Goal: Task Accomplishment & Management: Manage account settings

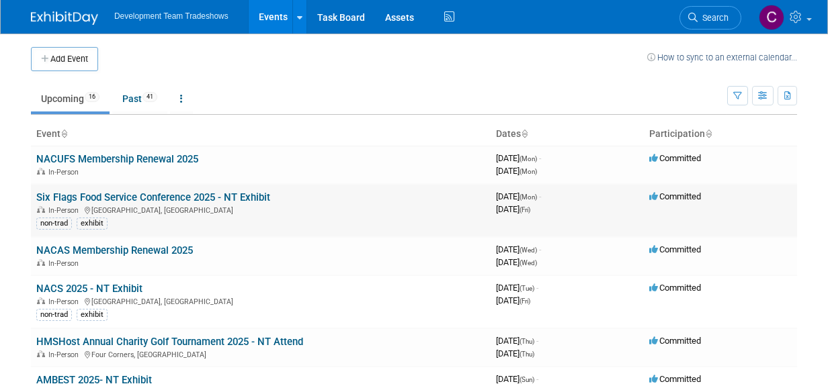
click at [127, 194] on link "Six Flags Food Service Conference 2025 - NT Exhibit" at bounding box center [153, 198] width 234 height 12
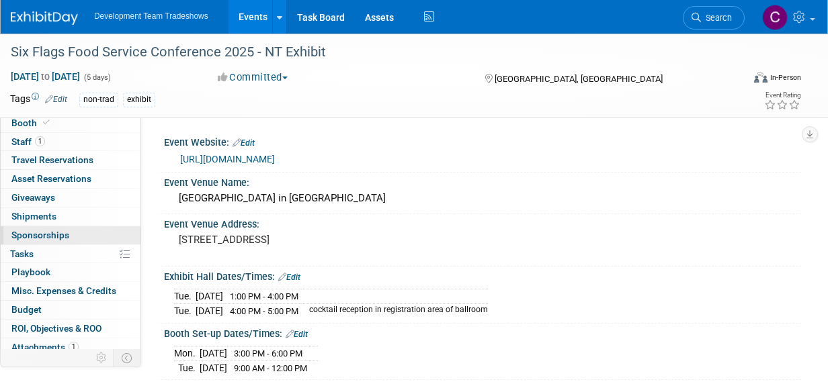
scroll to position [44, 0]
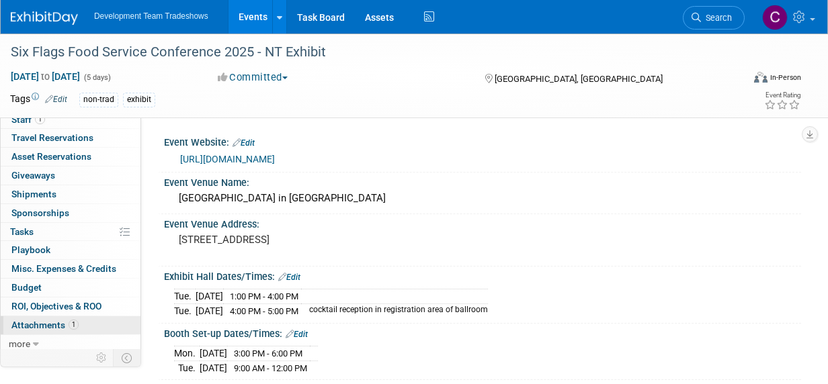
click at [41, 320] on span "Attachments 1" at bounding box center [44, 325] width 67 height 11
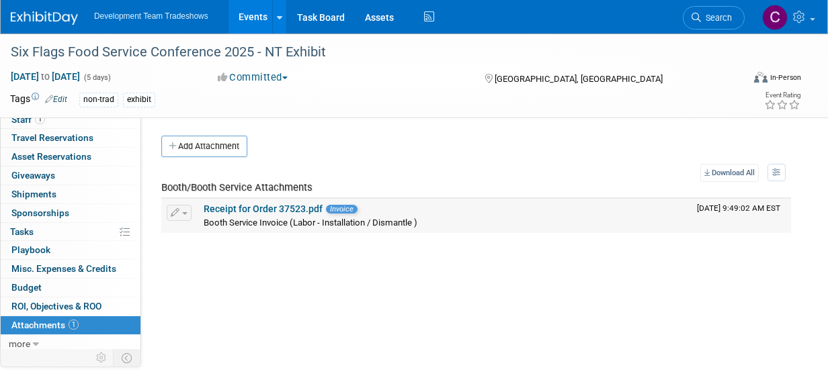
click at [245, 220] on span "Booth Service Invoice (Labor - Installation / Dismantle )" at bounding box center [311, 223] width 214 height 10
click at [339, 210] on span "Invoice" at bounding box center [342, 209] width 32 height 9
click at [240, 218] on span "Booth Service Invoice (Labor - Installation / Dismantle )" at bounding box center [311, 223] width 214 height 10
click at [226, 225] on span "Booth Service Invoice (Labor - Installation / Dismantle )" at bounding box center [311, 223] width 214 height 10
click at [221, 208] on link "Receipt for Order 37523.pdf" at bounding box center [263, 209] width 119 height 11
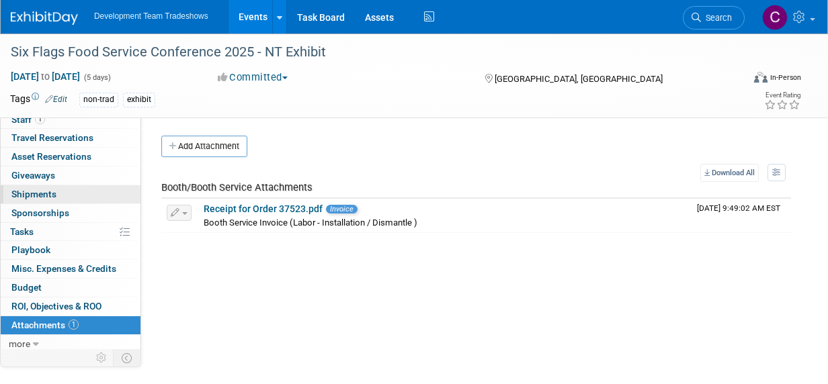
click at [34, 191] on span "Shipments 0" at bounding box center [33, 194] width 45 height 11
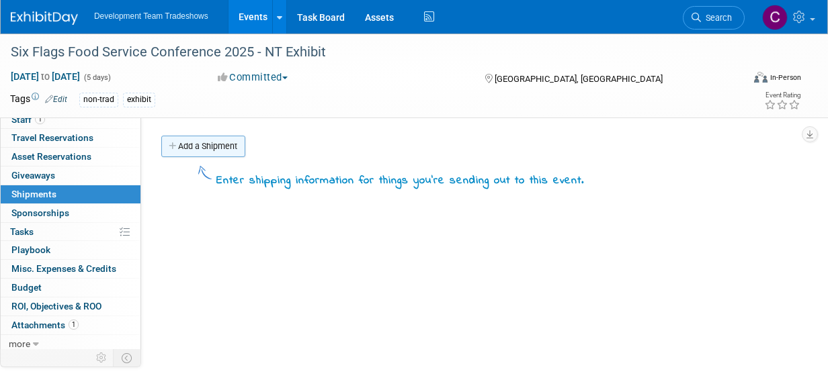
click at [214, 136] on link "Add a Shipment" at bounding box center [203, 147] width 84 height 22
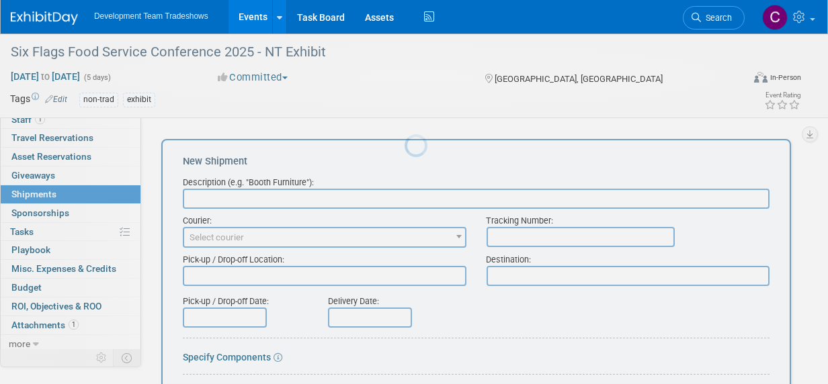
scroll to position [0, 0]
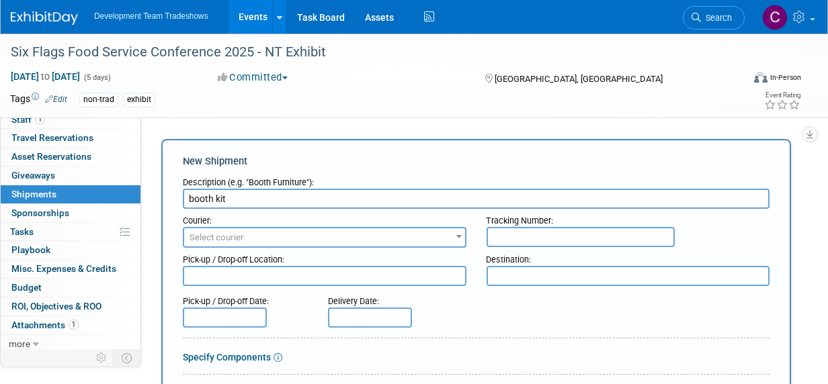
type input "booth kit"
click at [329, 236] on span "Select courier" at bounding box center [324, 238] width 281 height 19
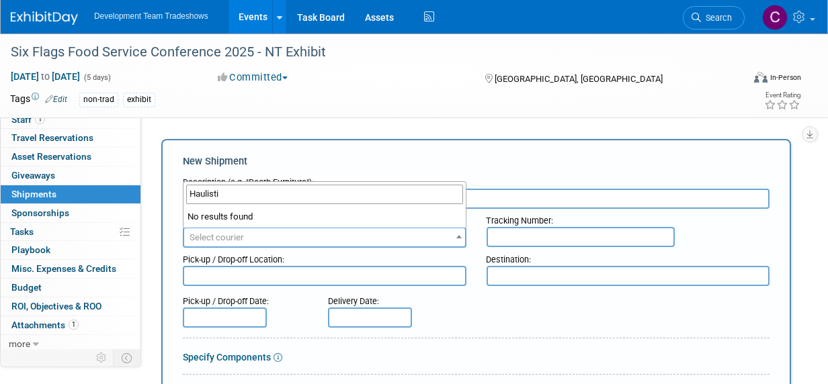
type input "Haulistic"
click at [451, 255] on div "Pick-up / Drop-off Location:" at bounding box center [325, 257] width 284 height 18
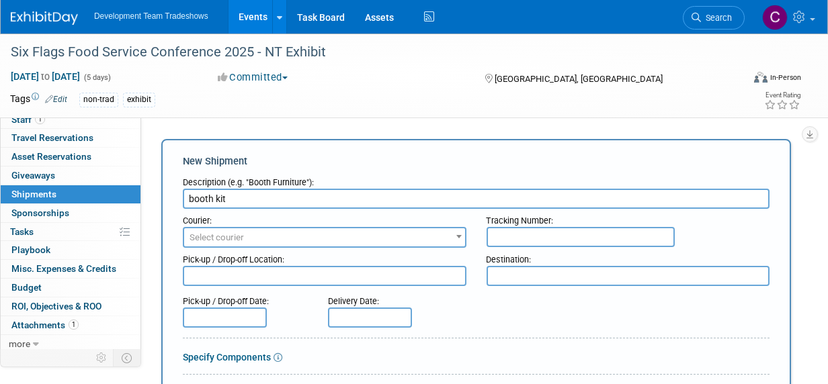
click at [458, 237] on b at bounding box center [458, 236] width 5 height 3
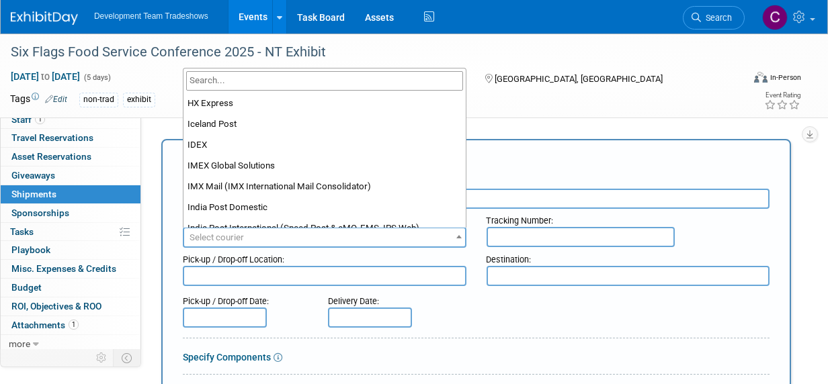
scroll to position [5340, 0]
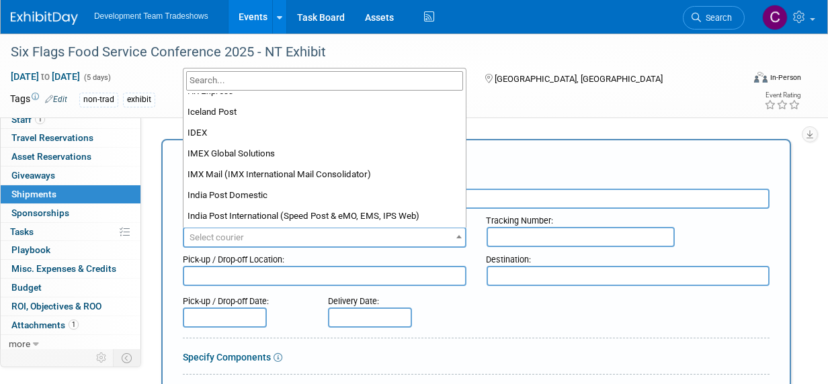
click at [548, 106] on div "non-trad exhibit" at bounding box center [372, 100] width 587 height 15
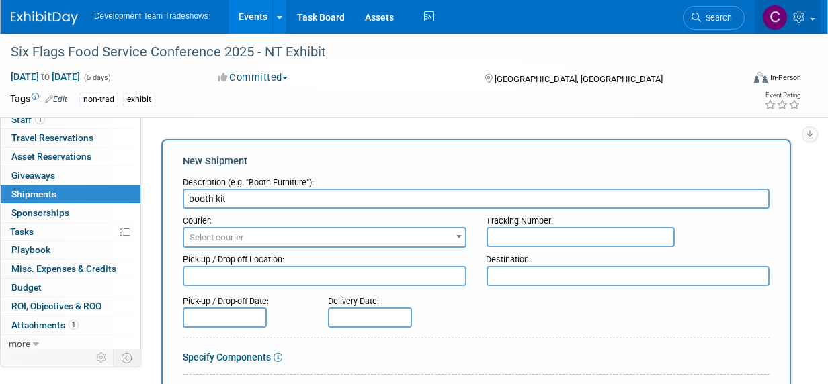
click at [800, 17] on icon at bounding box center [800, 17] width 15 height 12
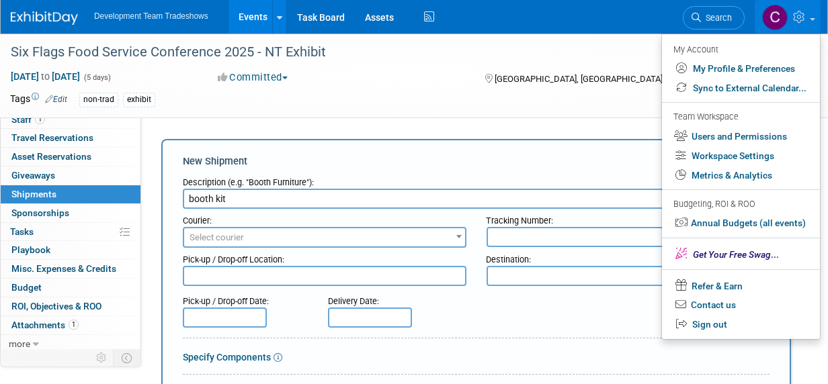
click at [624, 83] on div "[GEOGRAPHIC_DATA], [GEOGRAPHIC_DATA]" at bounding box center [574, 78] width 183 height 16
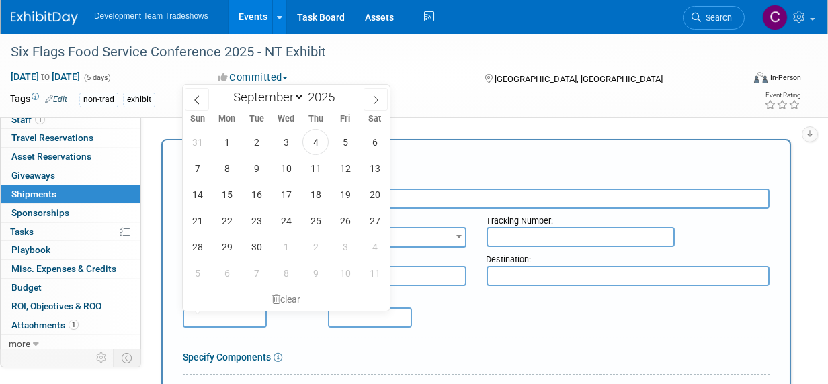
click at [222, 315] on input "text" at bounding box center [225, 318] width 84 height 20
click at [285, 135] on span "3" at bounding box center [286, 142] width 26 height 26
type input "[DATE]"
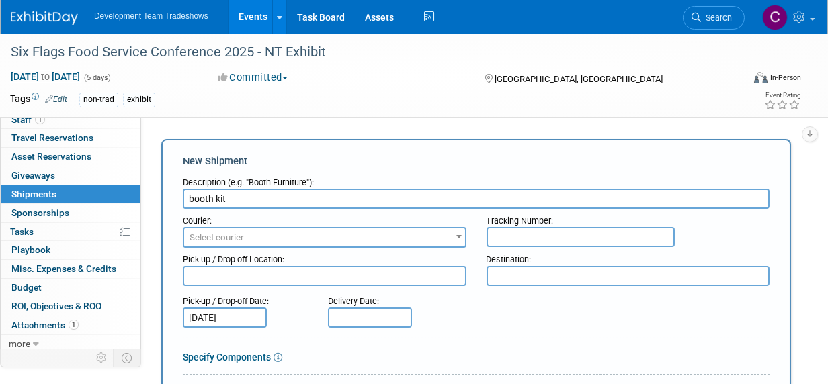
click at [356, 316] on input "text" at bounding box center [370, 318] width 84 height 20
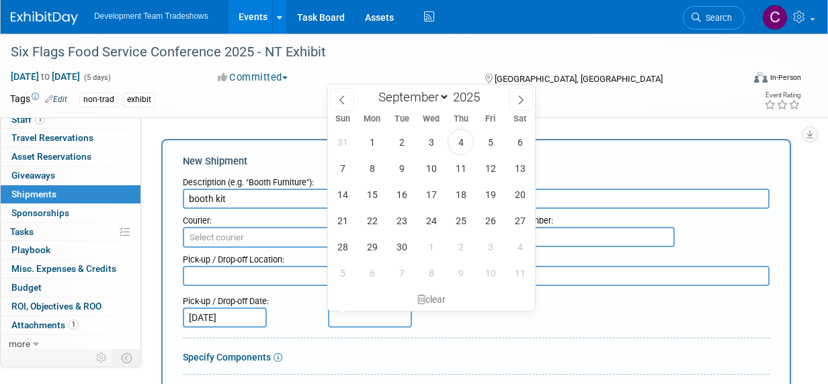
click at [504, 319] on div "Pick-up / Drop-off Date: [DATE] Delivery Date:" at bounding box center [476, 309] width 607 height 38
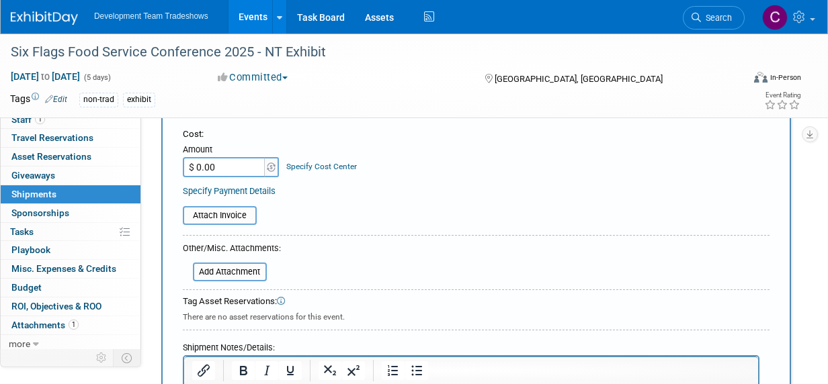
scroll to position [134, 0]
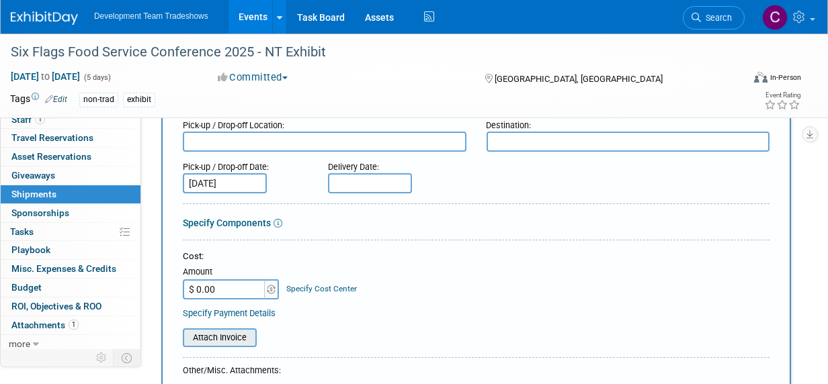
click at [211, 337] on input "file" at bounding box center [175, 338] width 160 height 16
click at [216, 337] on input "file" at bounding box center [175, 338] width 160 height 16
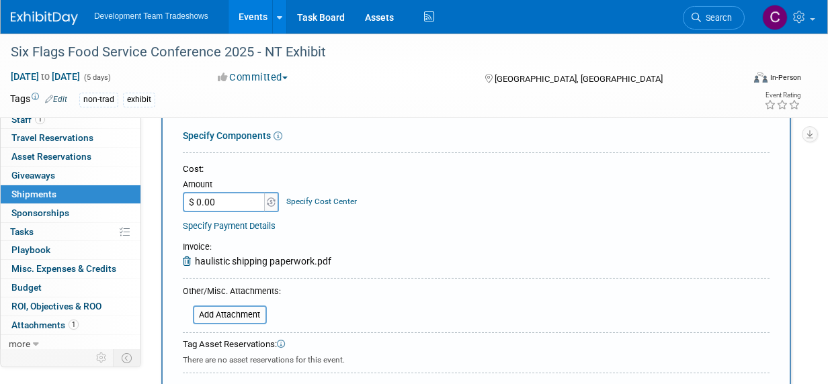
scroll to position [403, 0]
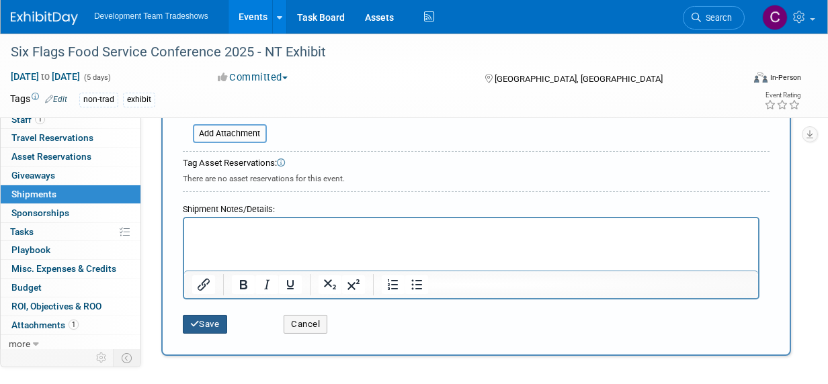
click at [214, 322] on button "Save" at bounding box center [205, 324] width 44 height 19
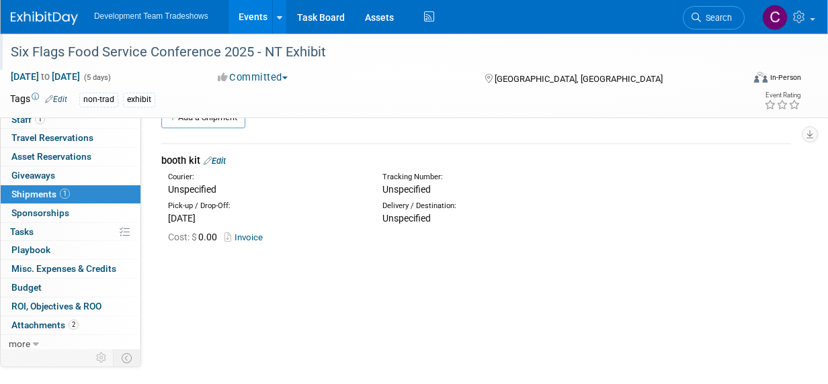
scroll to position [0, 0]
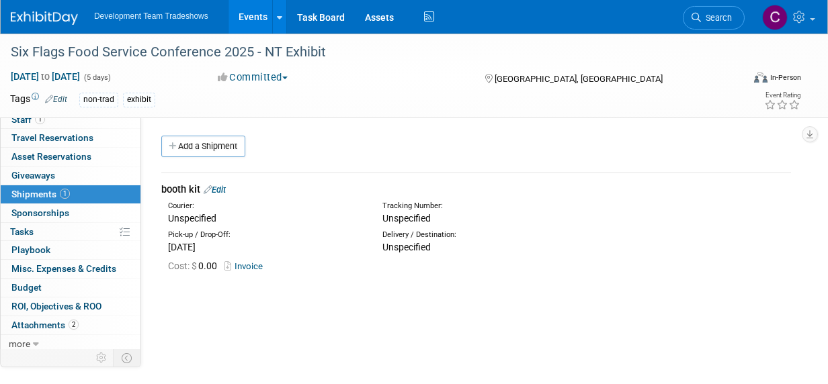
click at [249, 15] on link "Events" at bounding box center [253, 17] width 49 height 34
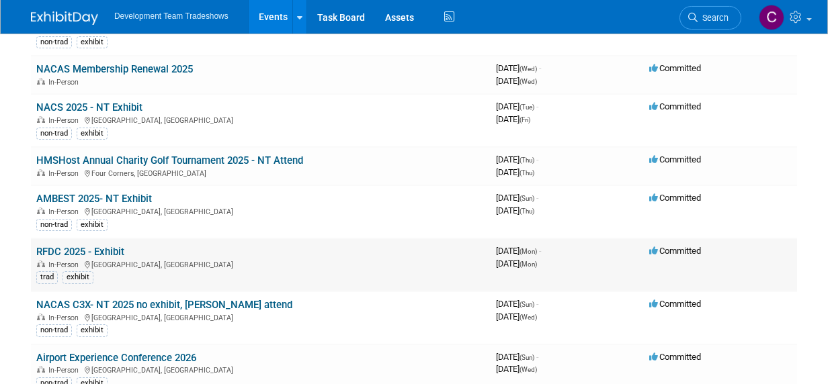
scroll to position [134, 0]
